Goal: Information Seeking & Learning: Learn about a topic

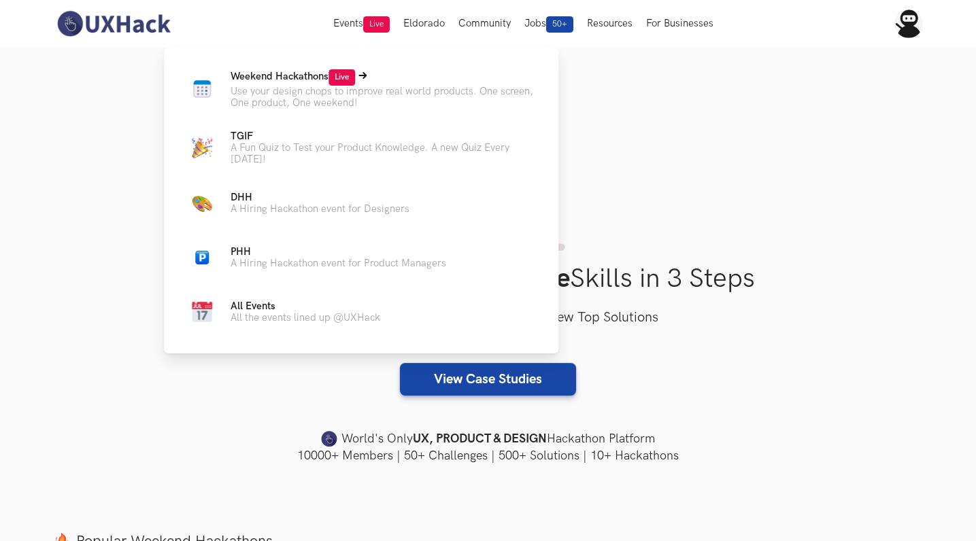
click at [294, 74] on span "Weekend Hackathons Live" at bounding box center [293, 77] width 124 height 12
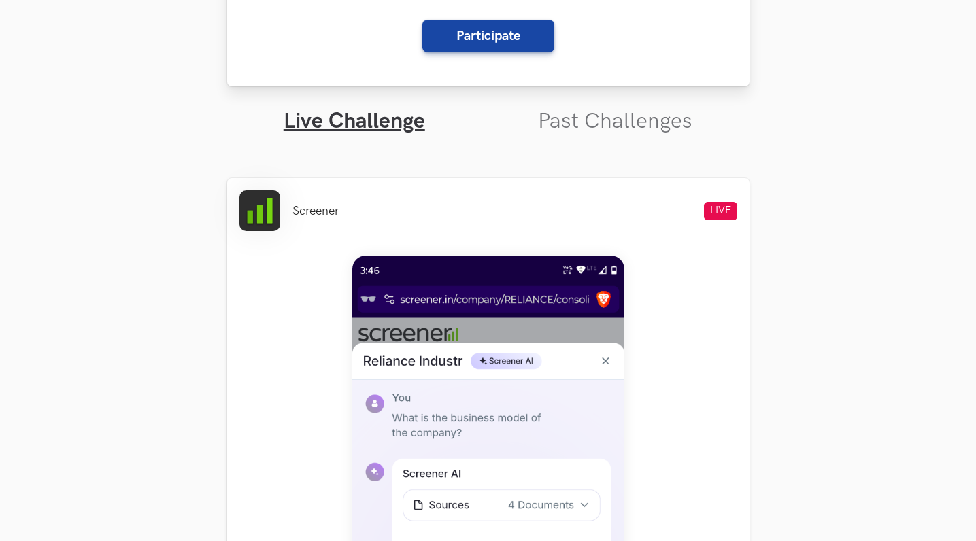
scroll to position [365, 0]
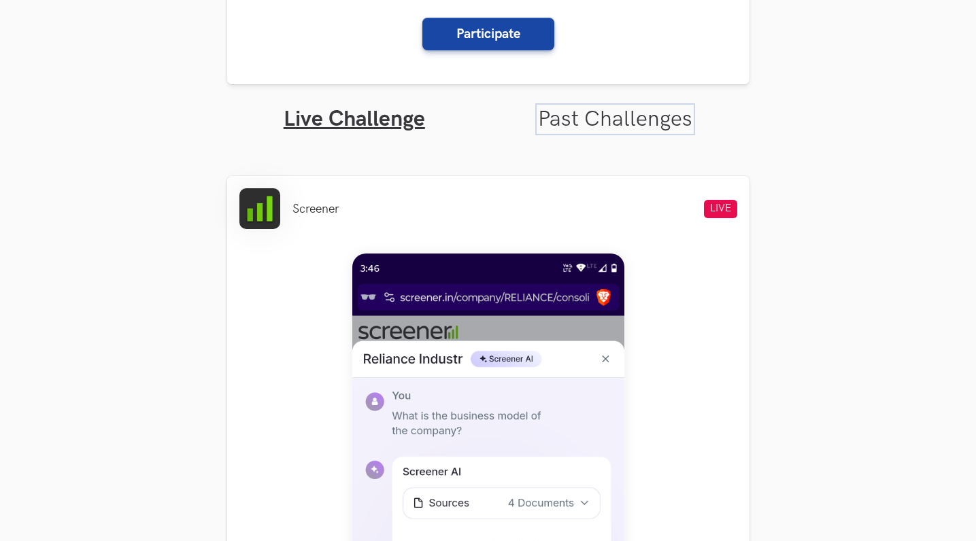
click at [616, 118] on link "Past Challenges" at bounding box center [615, 119] width 154 height 27
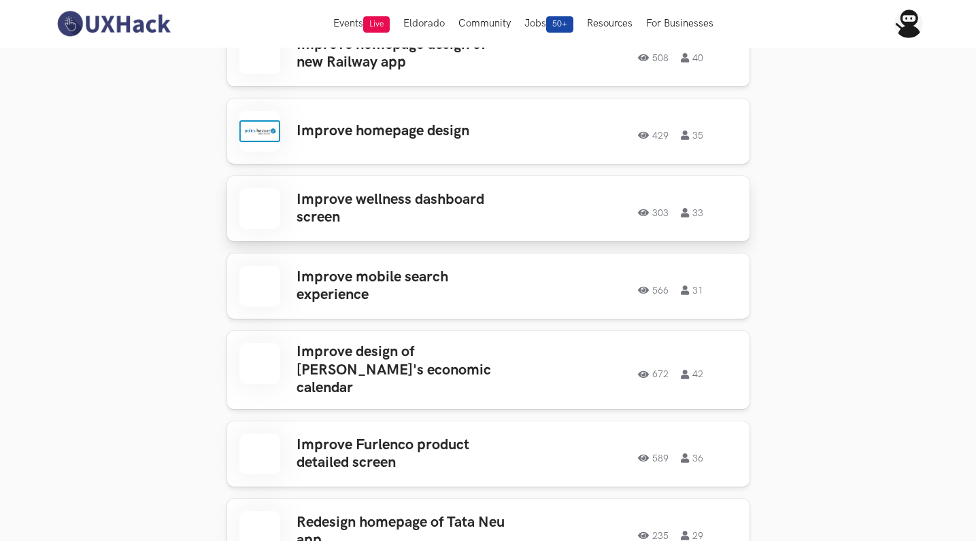
scroll to position [644, 0]
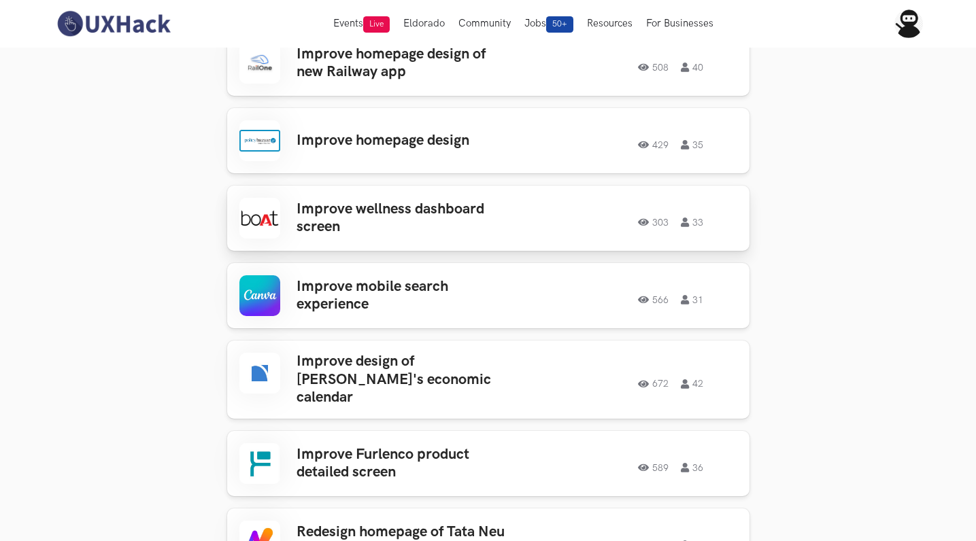
click at [409, 207] on h3 "Improve wellness dashboard screen" at bounding box center [403, 219] width 212 height 36
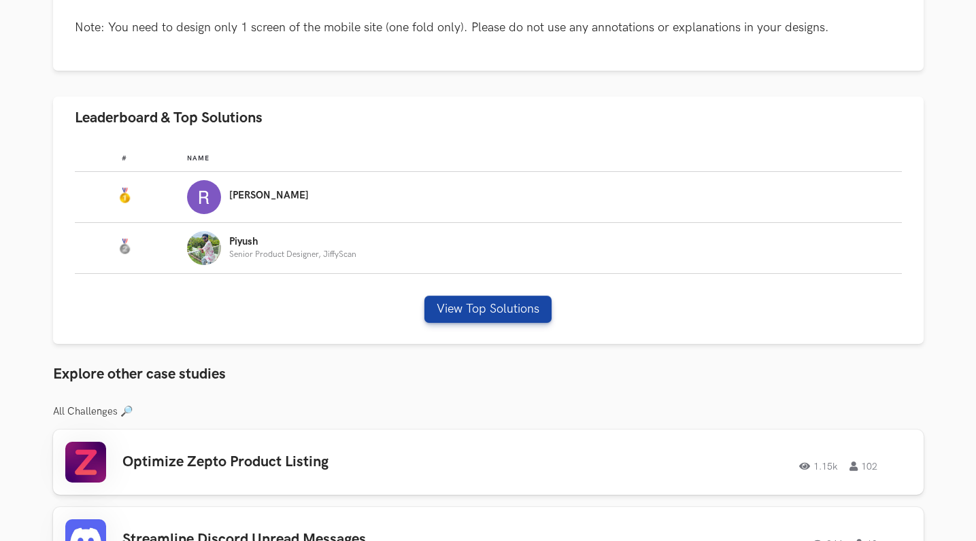
scroll to position [729, 0]
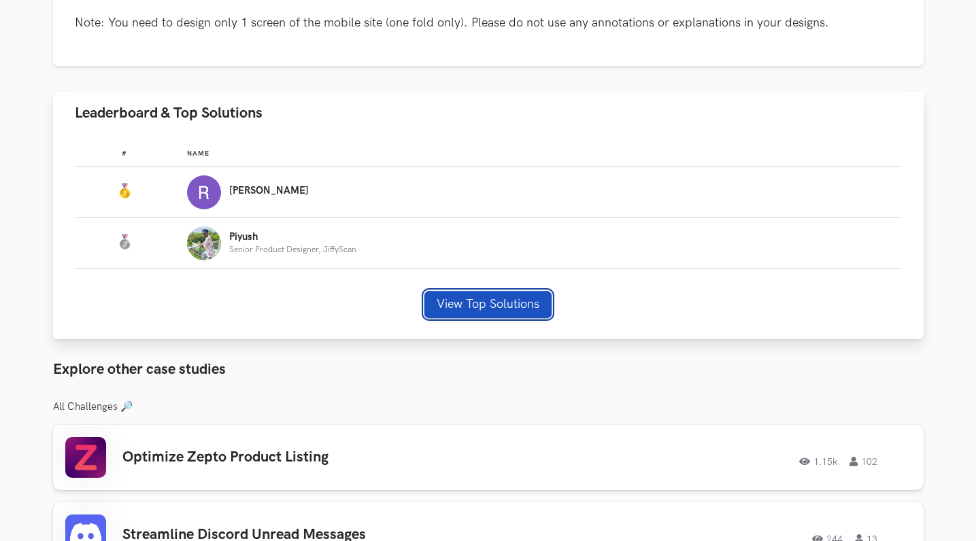
click at [462, 312] on button "View Top Solutions" at bounding box center [487, 304] width 127 height 27
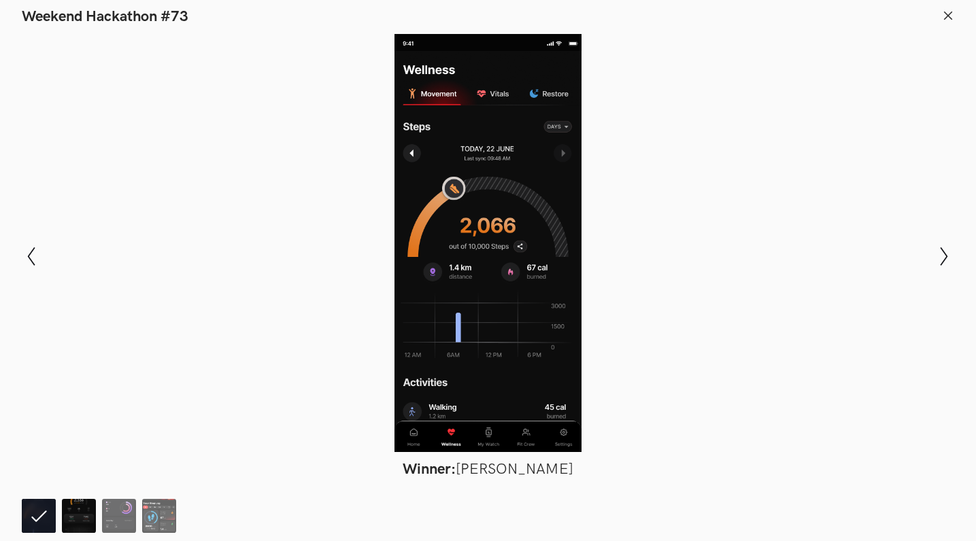
click at [76, 510] on img at bounding box center [79, 516] width 34 height 34
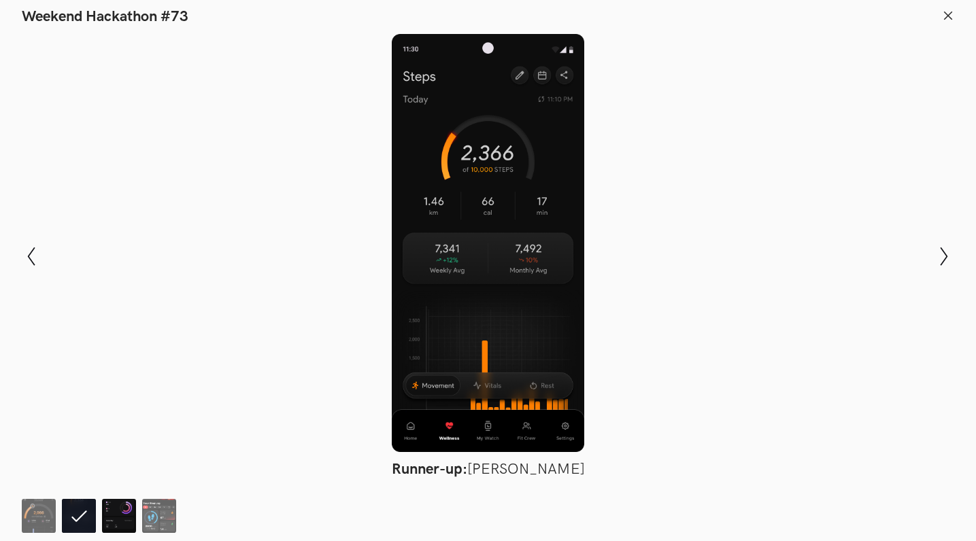
click at [120, 509] on img at bounding box center [119, 516] width 34 height 34
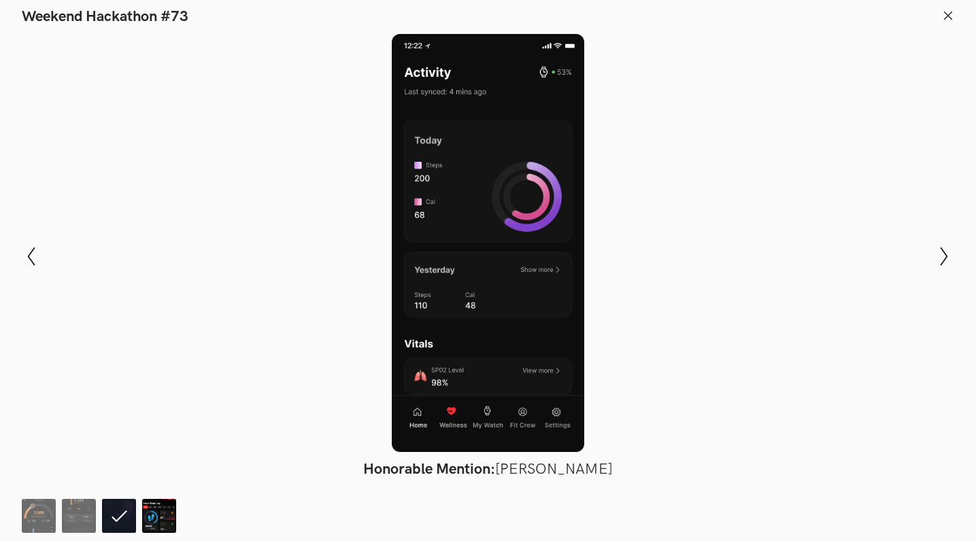
click at [151, 509] on img at bounding box center [159, 516] width 34 height 34
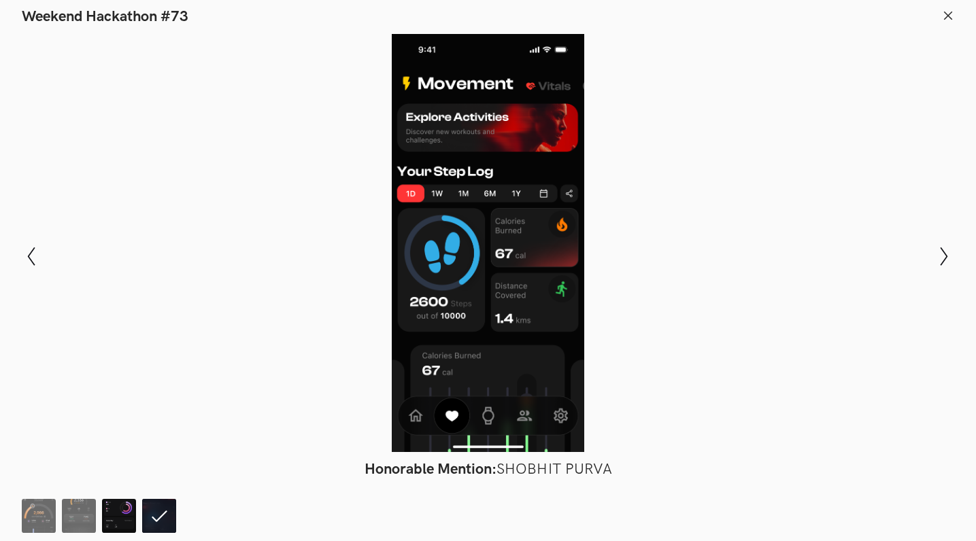
click at [113, 518] on img at bounding box center [119, 516] width 34 height 34
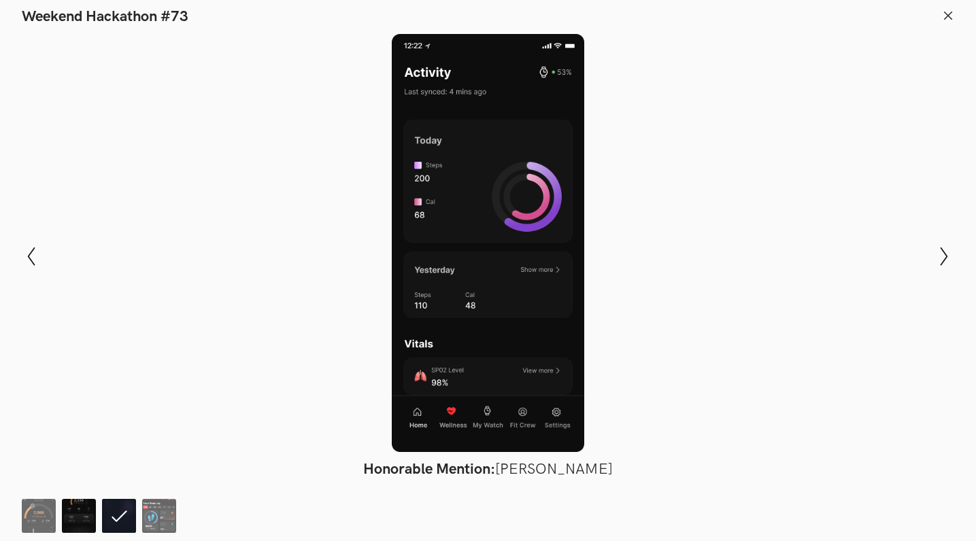
click at [86, 520] on img at bounding box center [79, 516] width 34 height 34
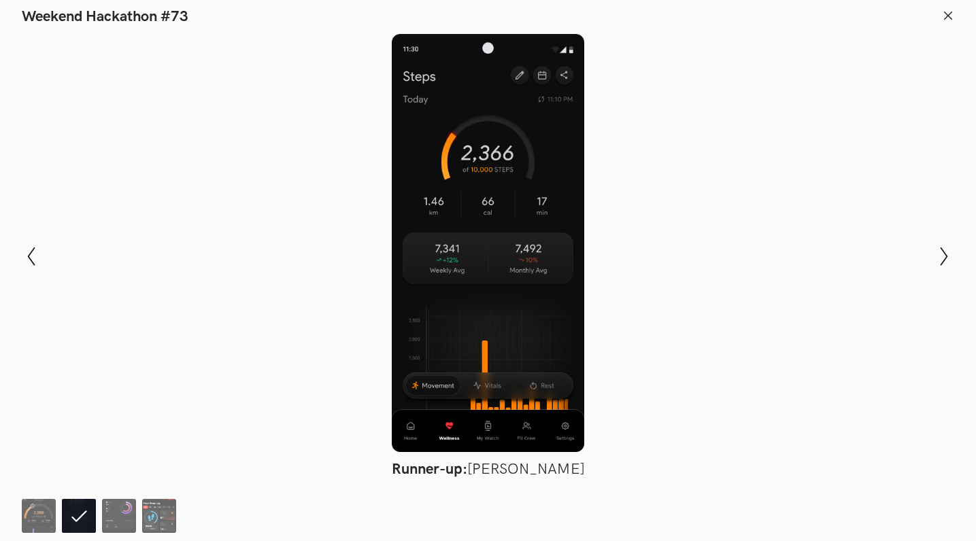
click at [77, 525] on li at bounding box center [79, 516] width 34 height 34
click at [34, 513] on img at bounding box center [39, 516] width 34 height 34
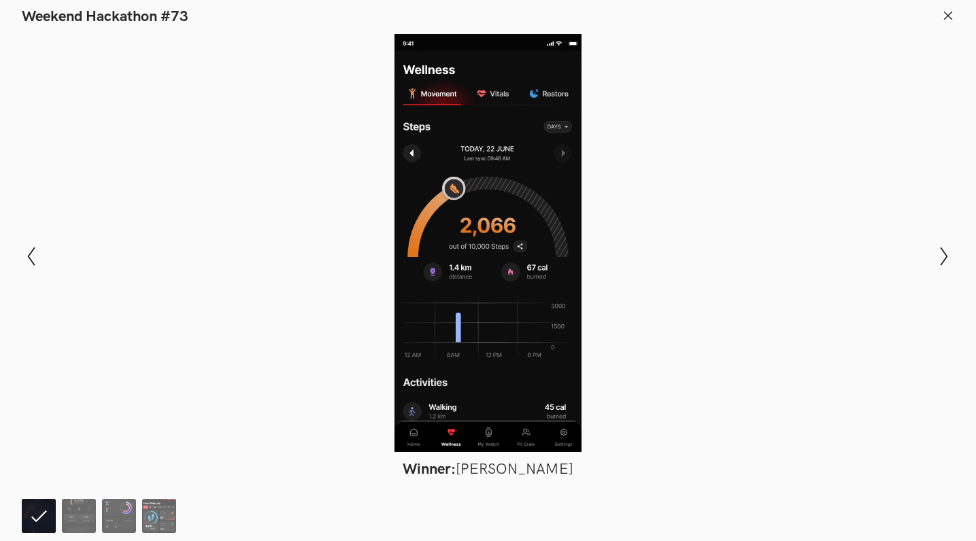
click at [61, 511] on ol at bounding box center [102, 516] width 160 height 34
click at [77, 515] on img at bounding box center [79, 516] width 34 height 34
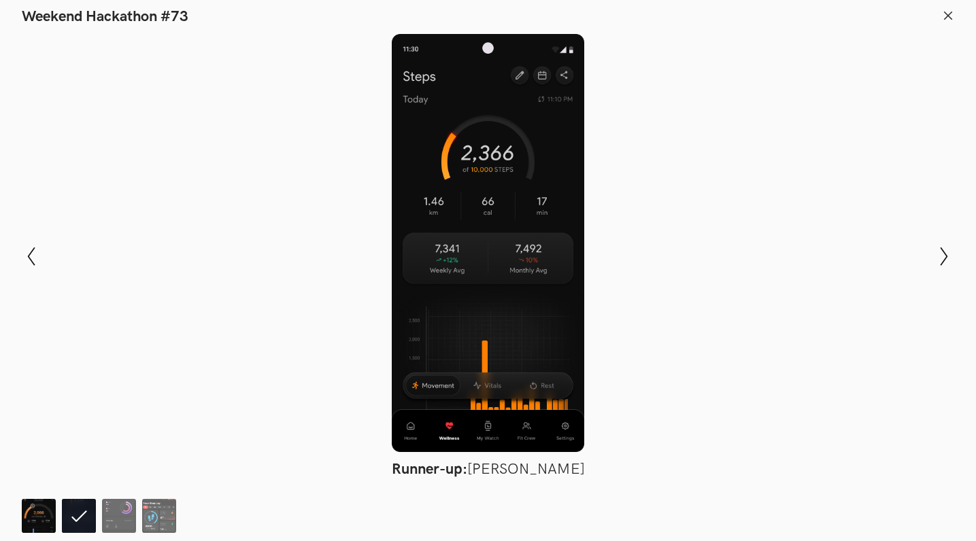
click at [39, 526] on img at bounding box center [39, 516] width 34 height 34
